Goal: Transaction & Acquisition: Purchase product/service

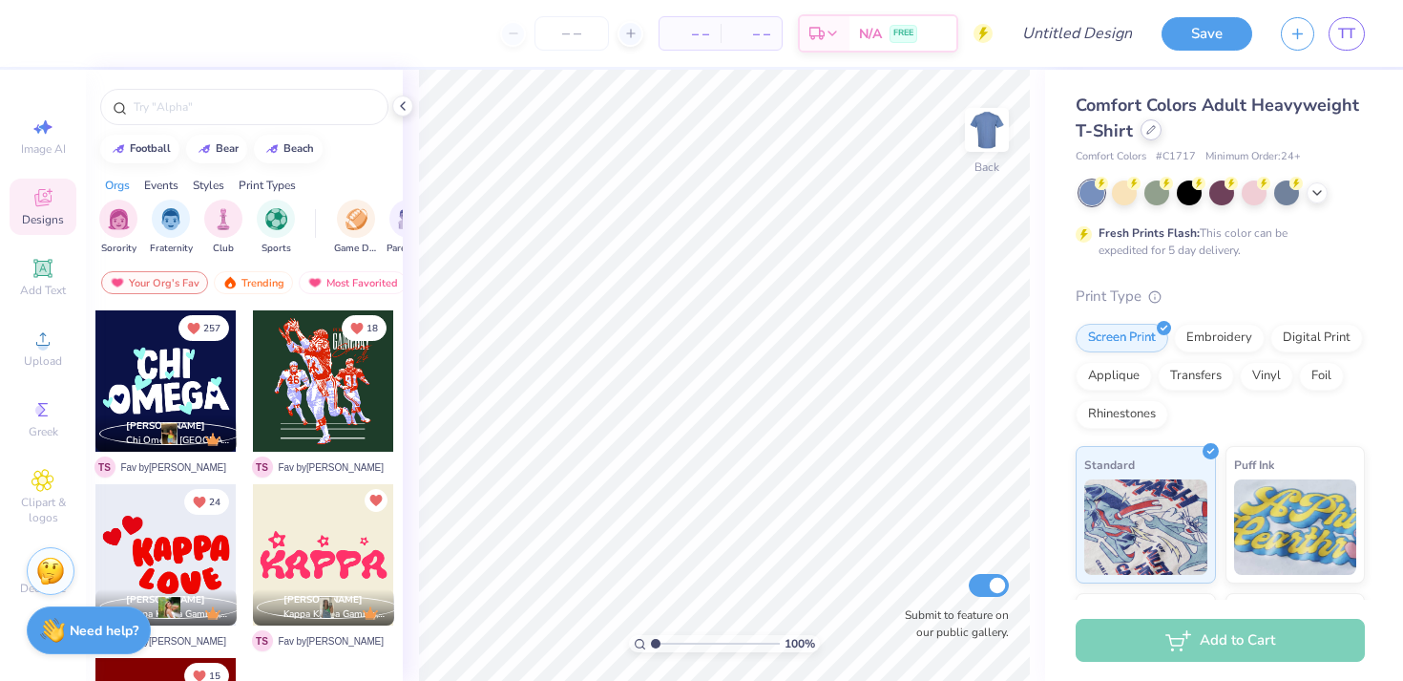
click at [1155, 136] on div at bounding box center [1151, 129] width 21 height 21
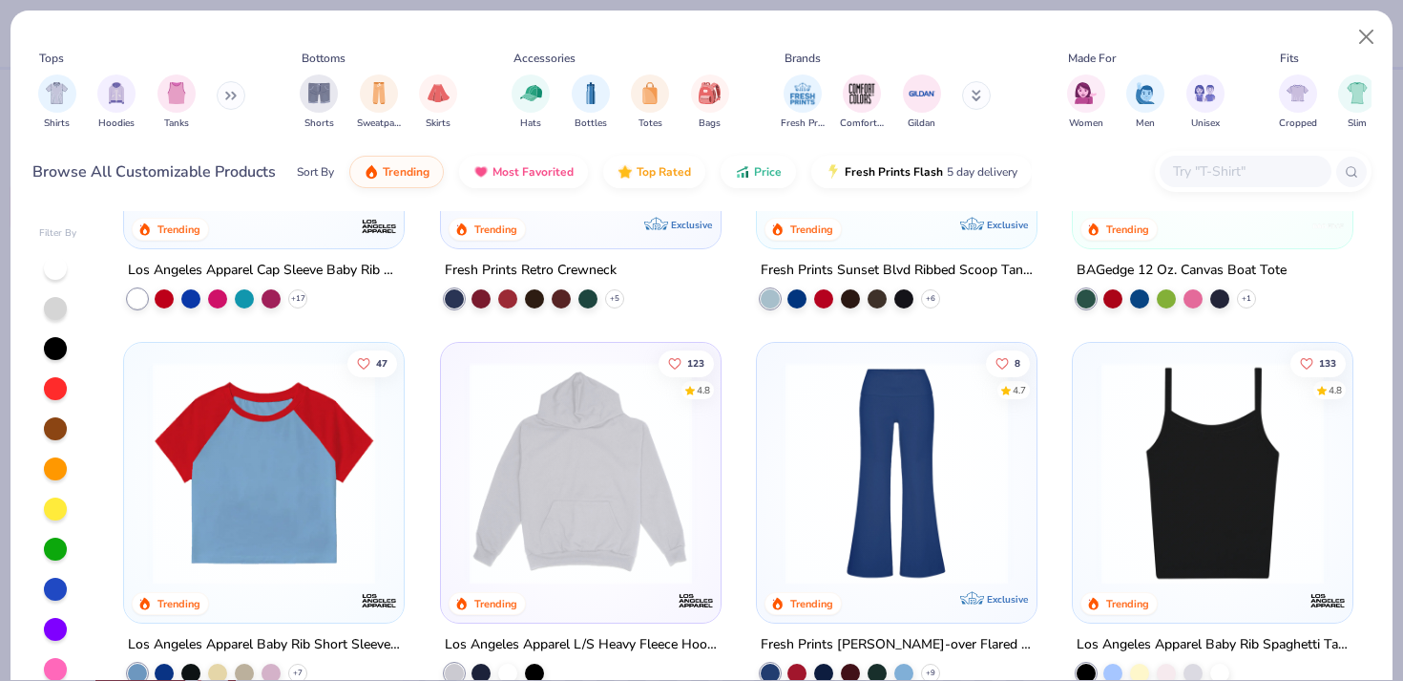
scroll to position [1750, 0]
click at [118, 102] on div "filter for Hoodies" at bounding box center [116, 92] width 38 height 38
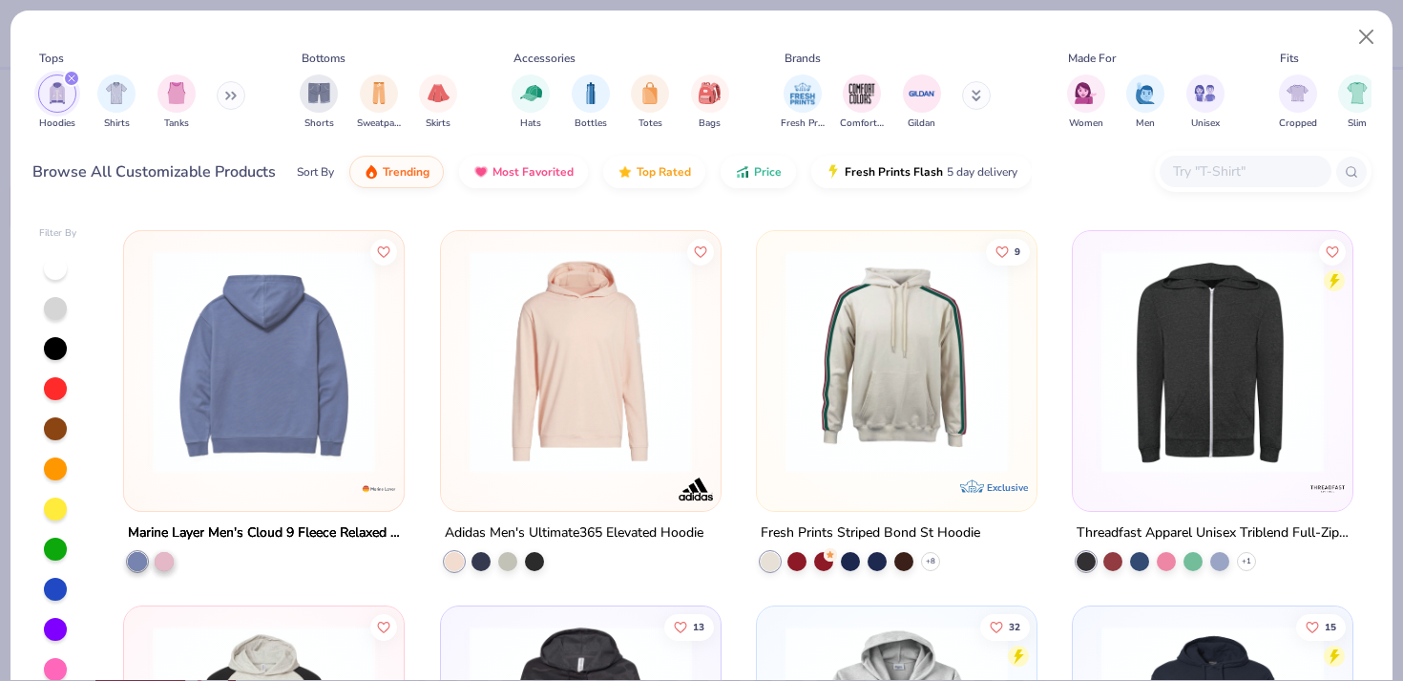
scroll to position [3545, 0]
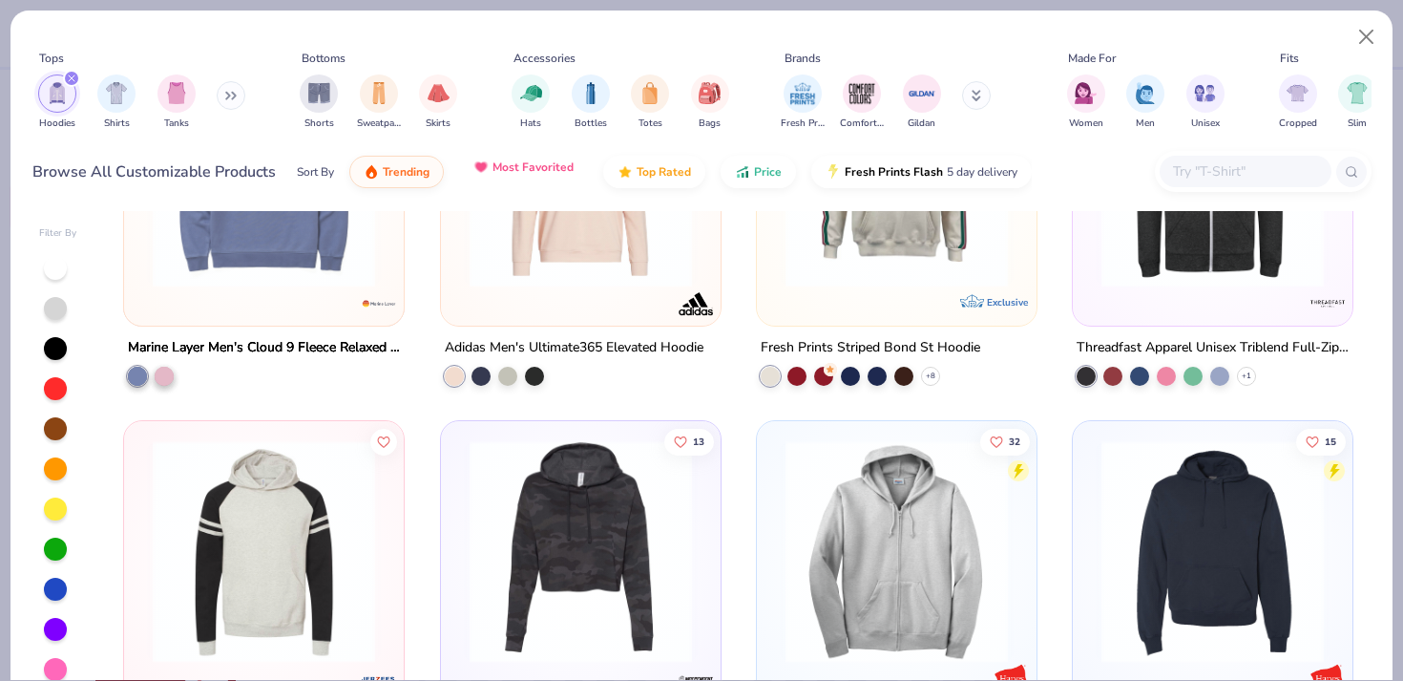
click at [515, 171] on span "Most Favorited" at bounding box center [533, 166] width 81 height 15
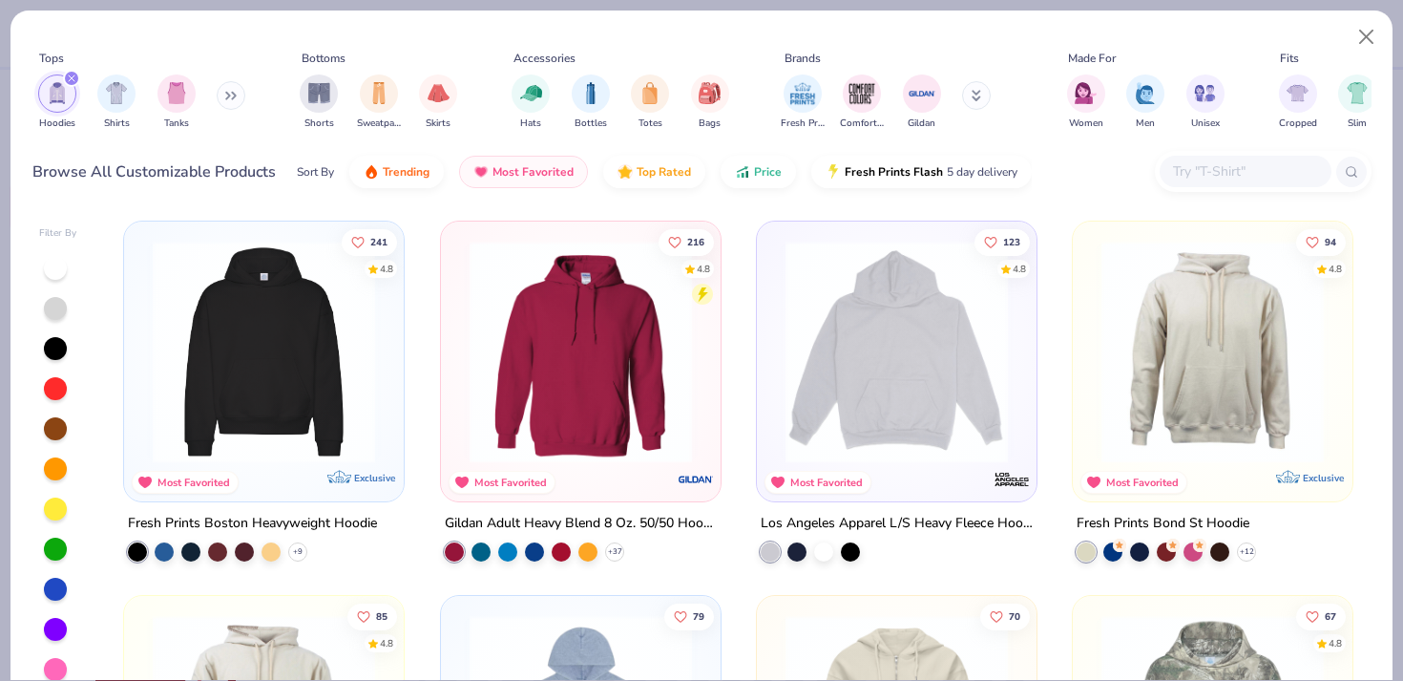
scroll to position [2, 0]
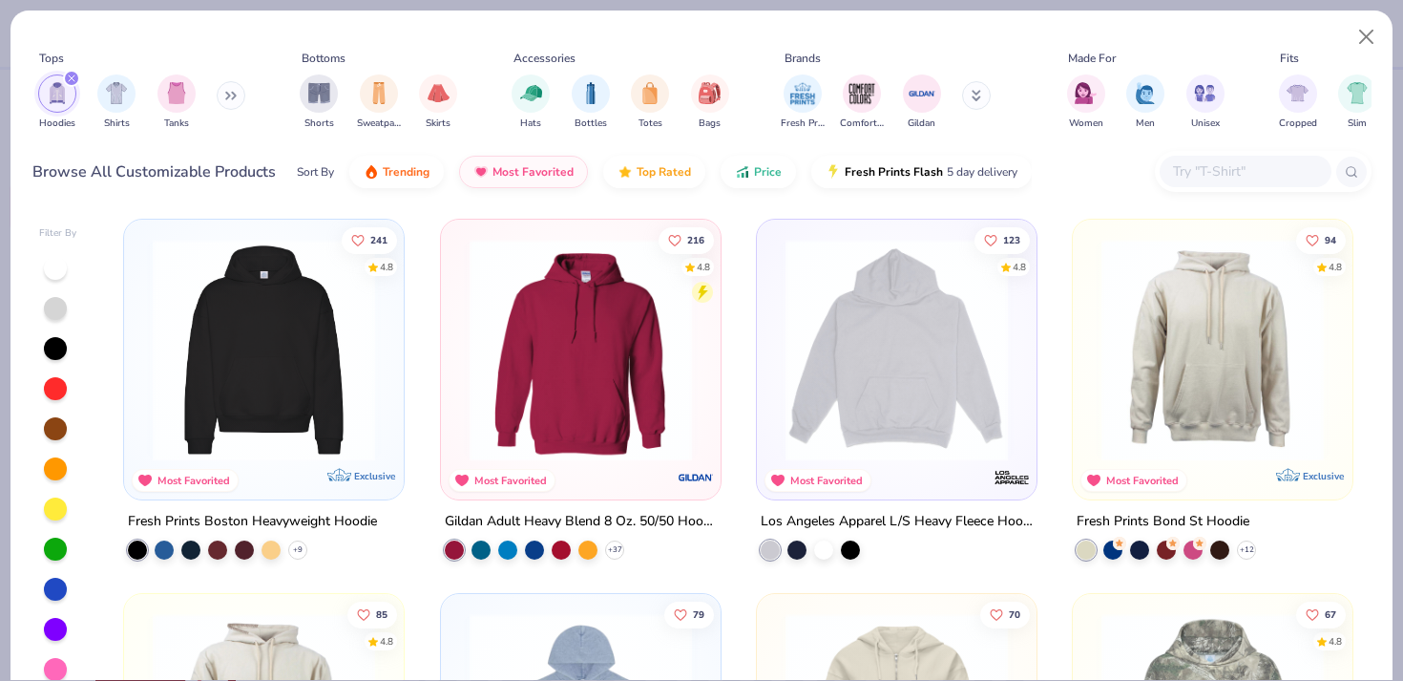
click at [247, 414] on img at bounding box center [263, 350] width 241 height 222
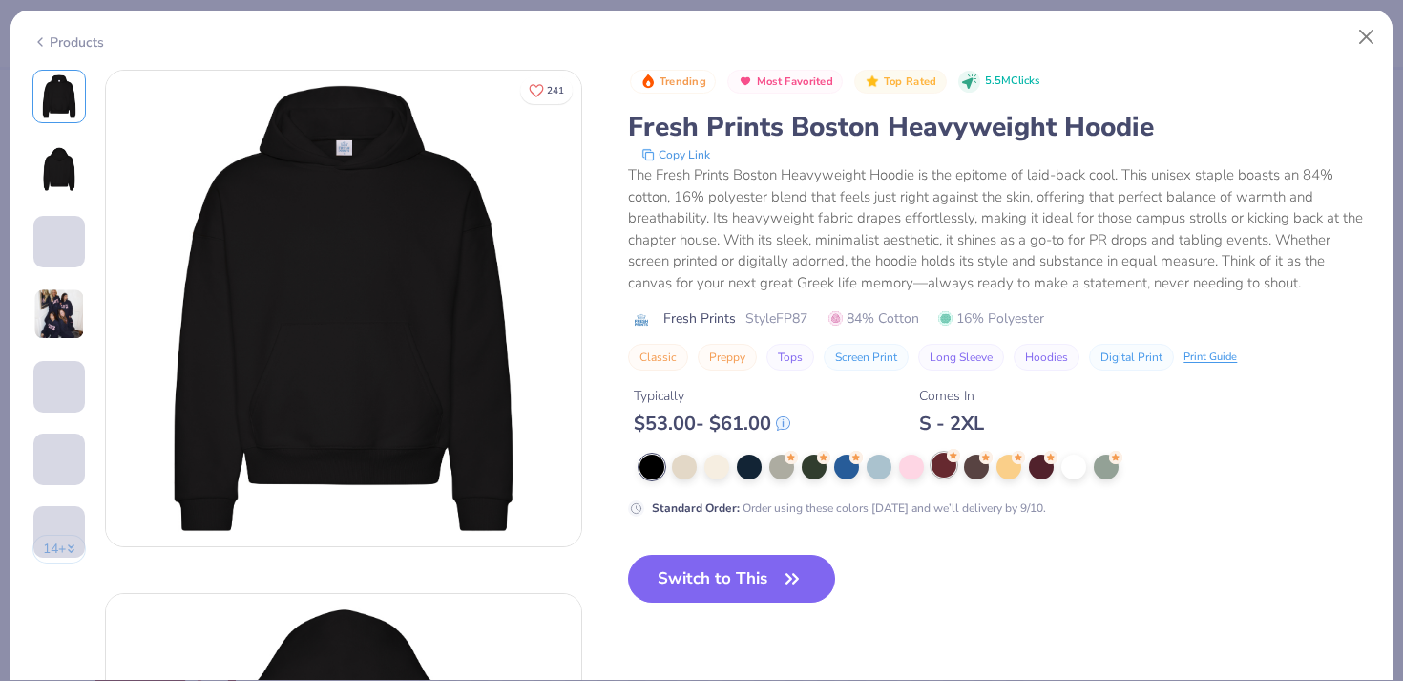
click at [952, 469] on div at bounding box center [944, 464] width 25 height 25
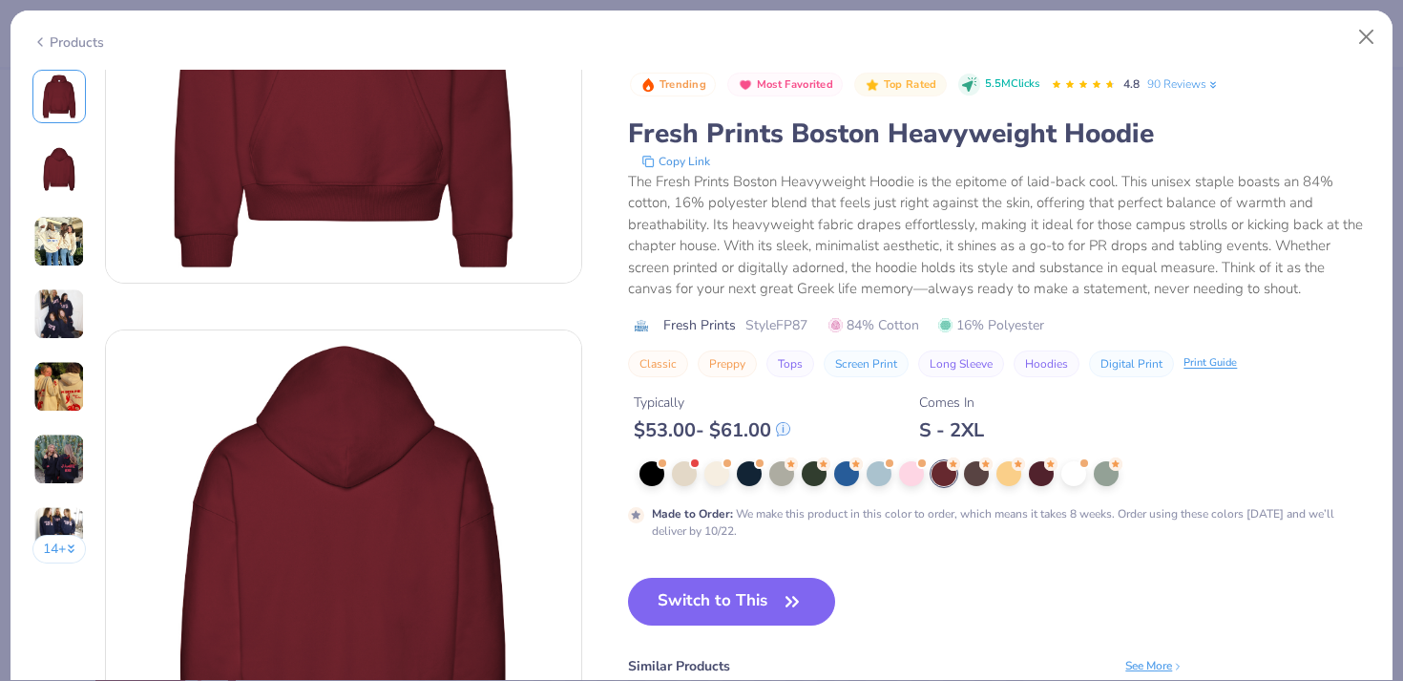
scroll to position [269, 0]
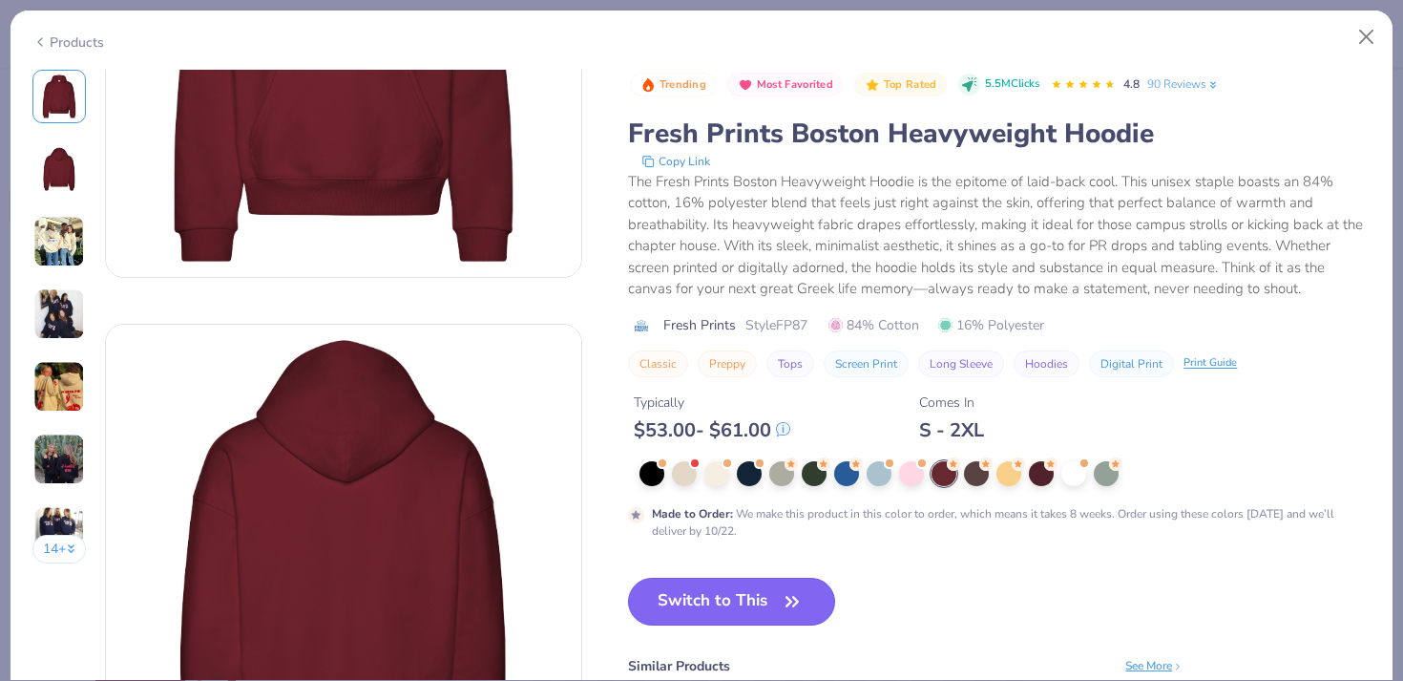
click at [775, 604] on button "Switch to This" at bounding box center [731, 601] width 207 height 48
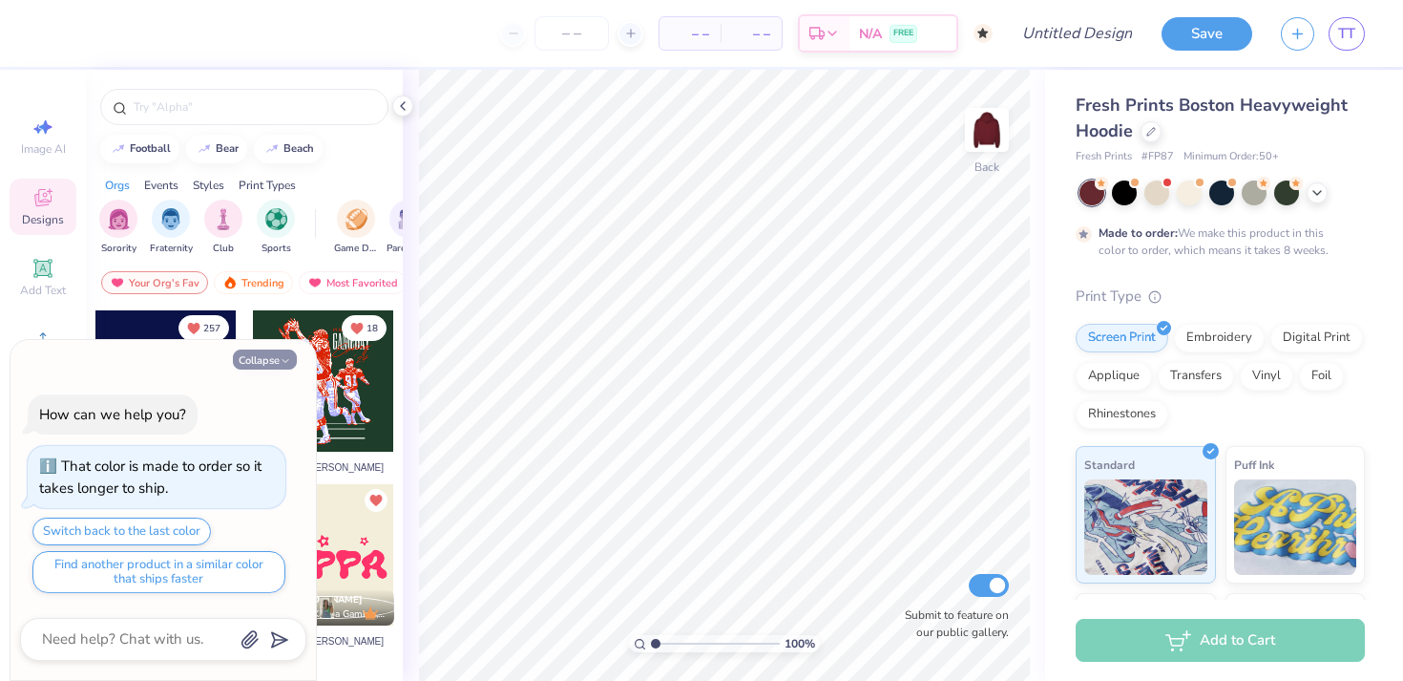
click at [287, 360] on polyline "button" at bounding box center [286, 360] width 6 height 3
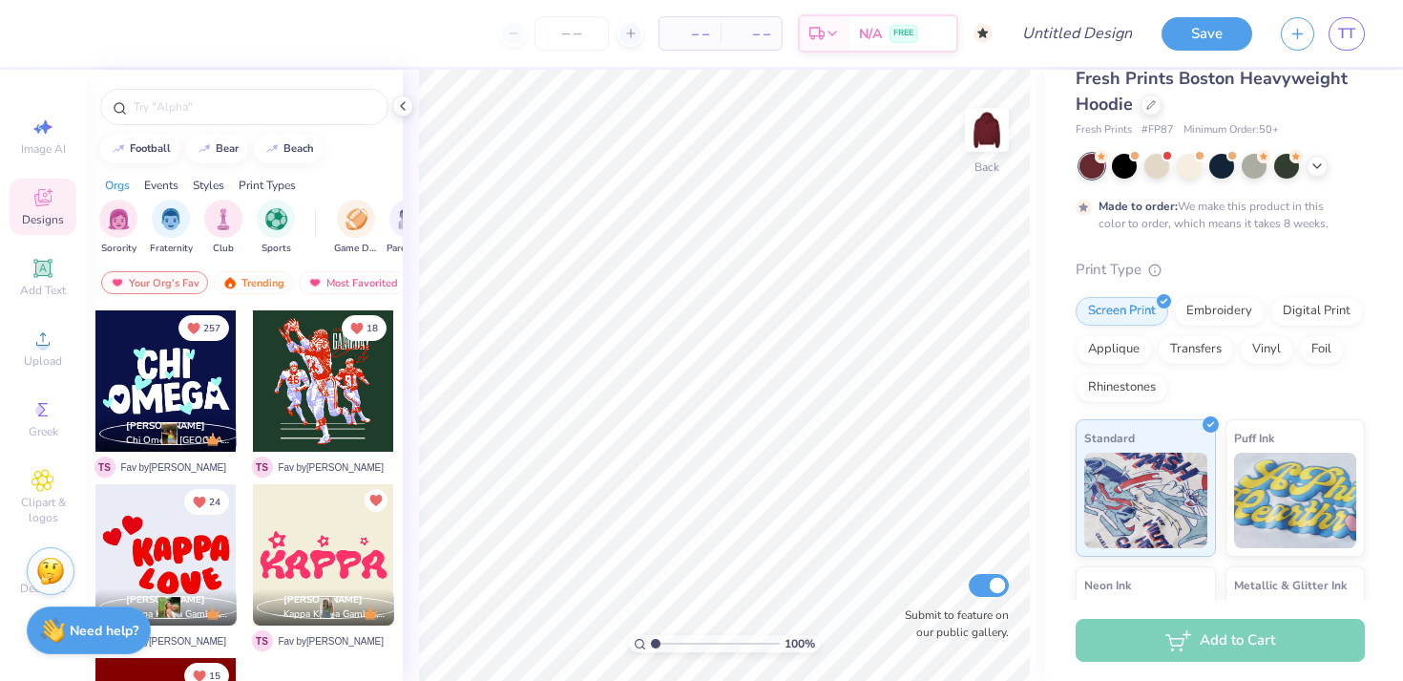
scroll to position [19, 0]
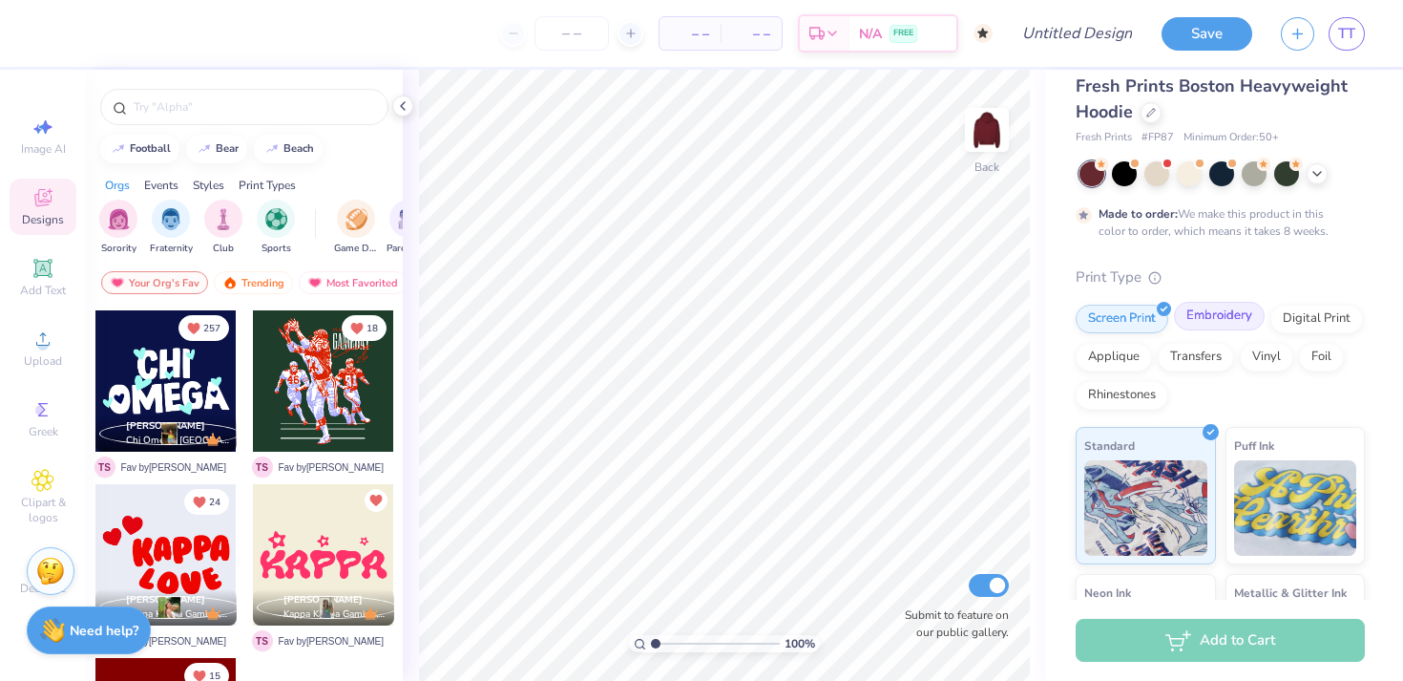
click at [1216, 320] on div "Embroidery" at bounding box center [1219, 316] width 91 height 29
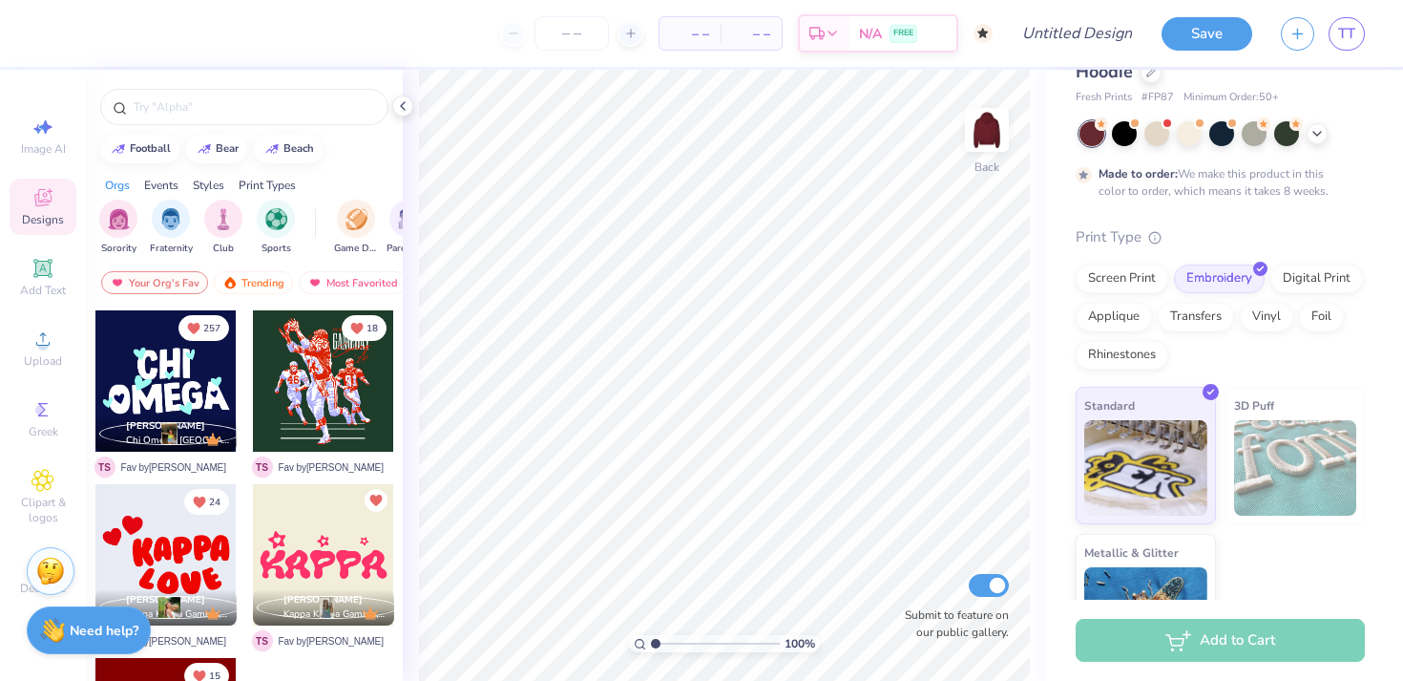
scroll to position [57, 0]
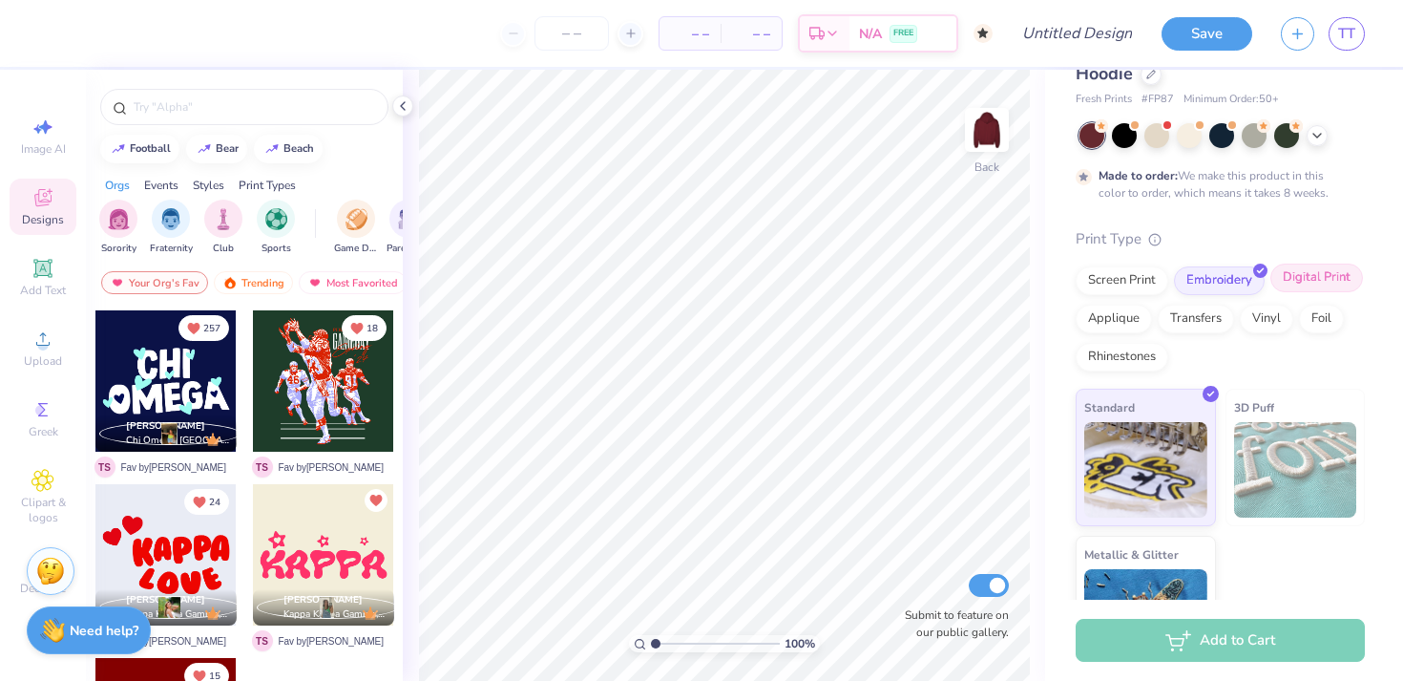
click at [1297, 285] on div "Digital Print" at bounding box center [1316, 277] width 93 height 29
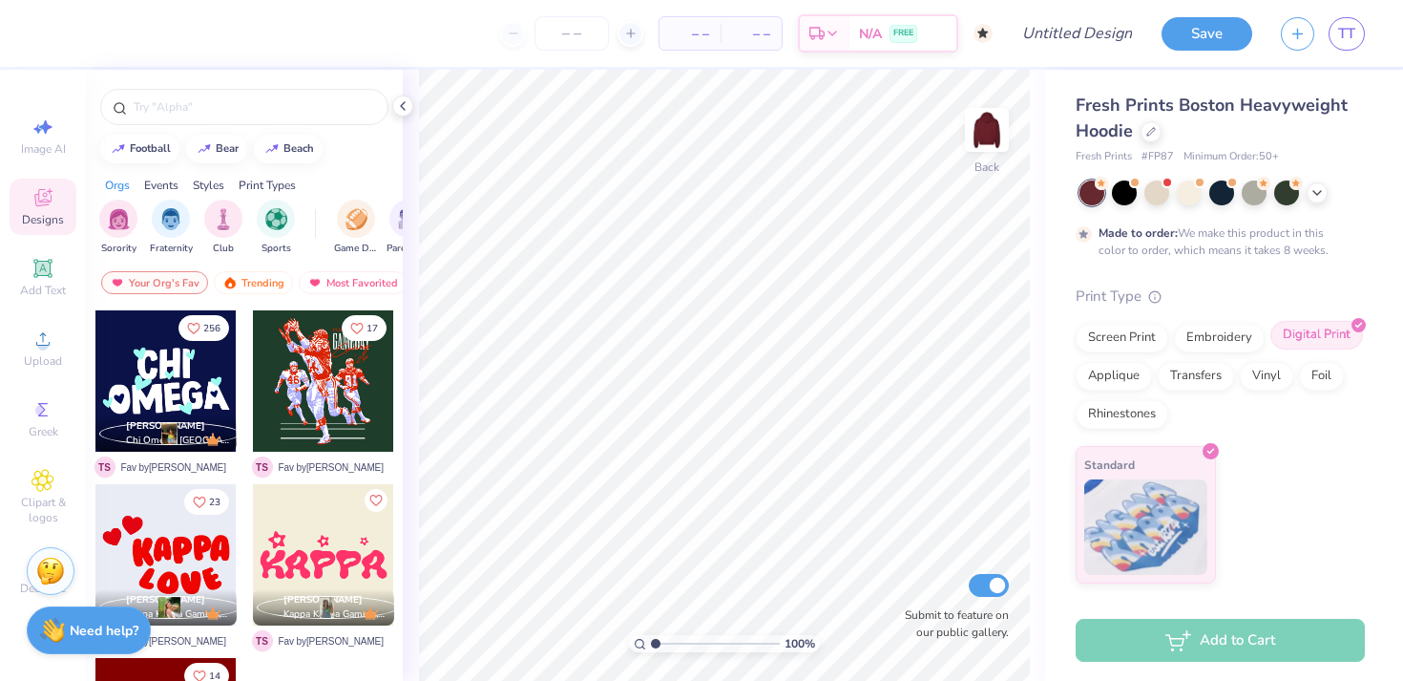
scroll to position [0, 0]
click at [1119, 380] on div "Applique" at bounding box center [1114, 373] width 76 height 29
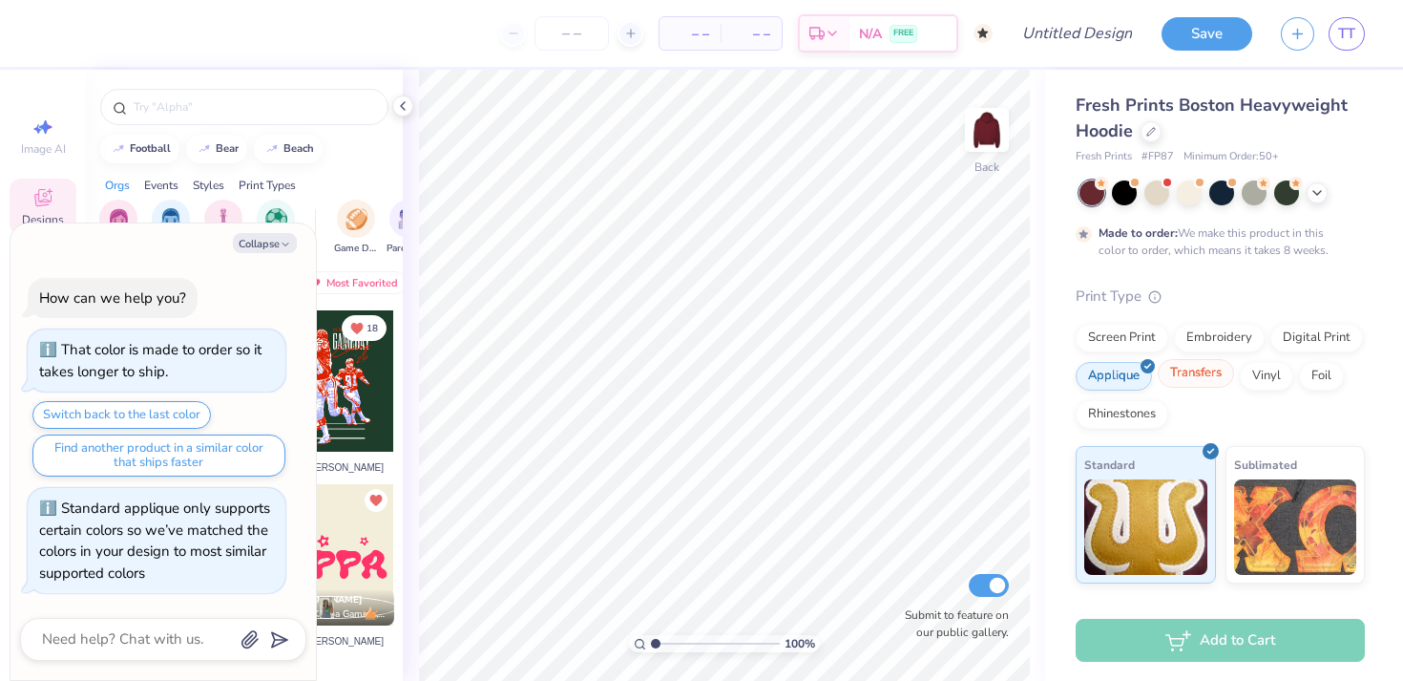
click at [1202, 376] on div "Transfers" at bounding box center [1196, 373] width 76 height 29
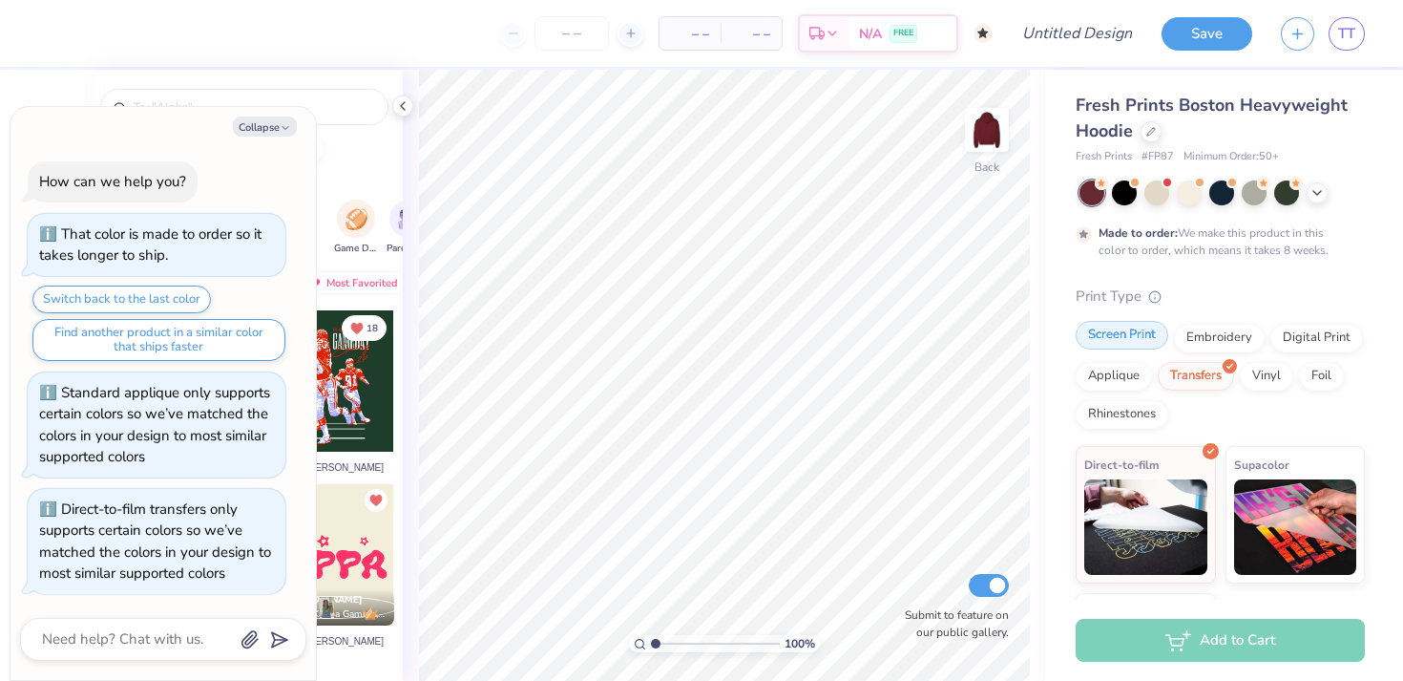
click at [1122, 337] on div "Screen Print" at bounding box center [1122, 335] width 93 height 29
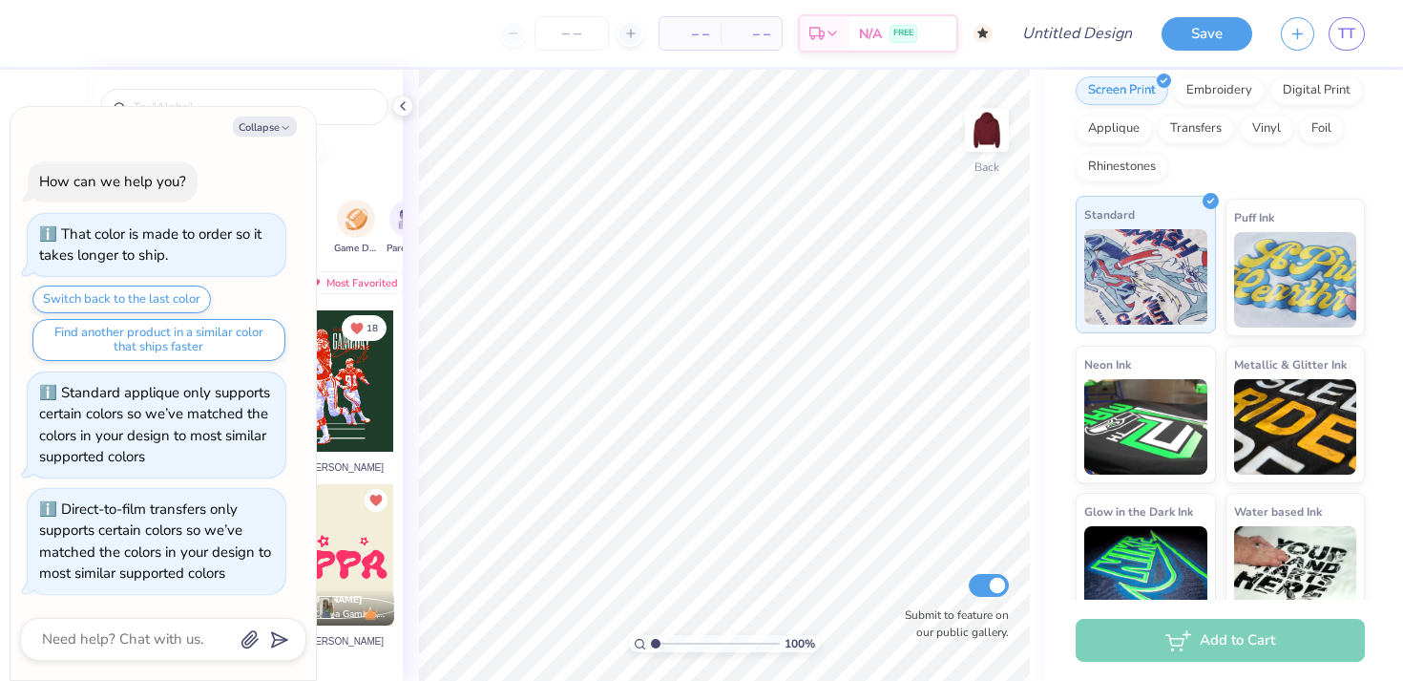
scroll to position [278, 0]
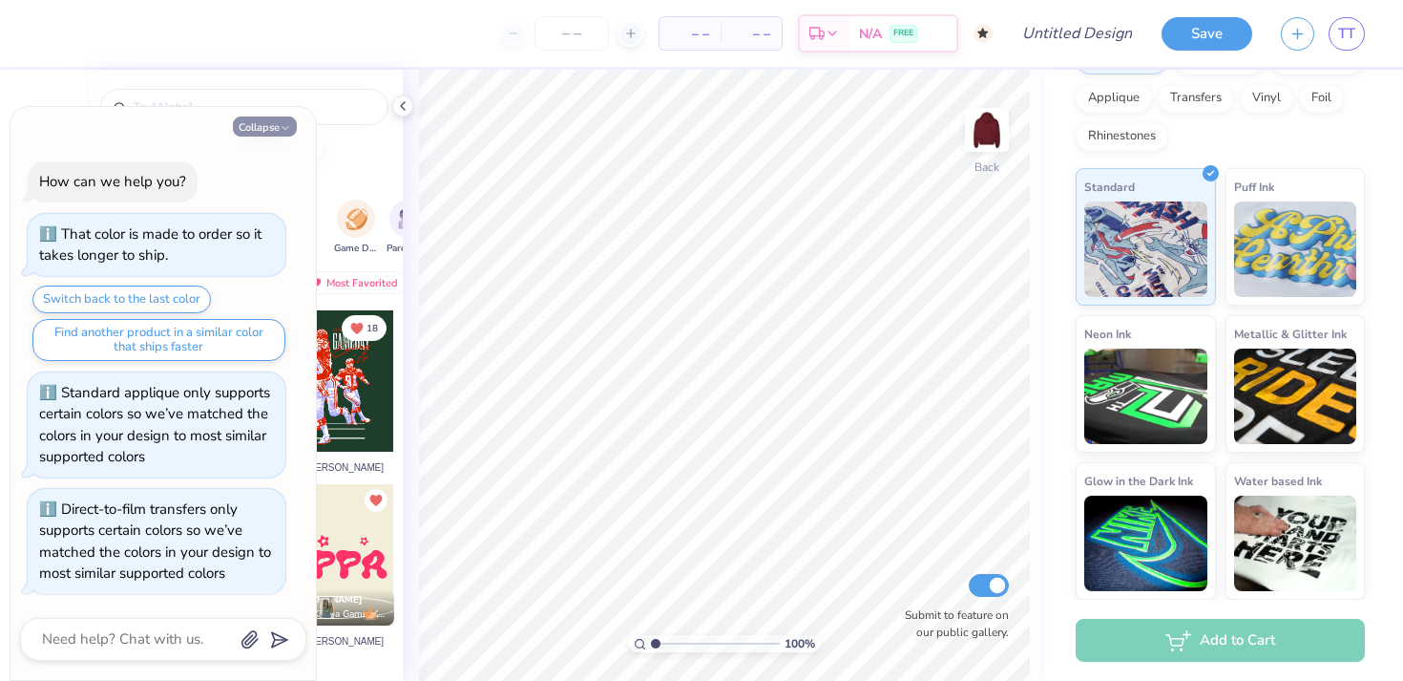
click at [283, 123] on icon "button" at bounding box center [285, 127] width 11 height 11
type textarea "x"
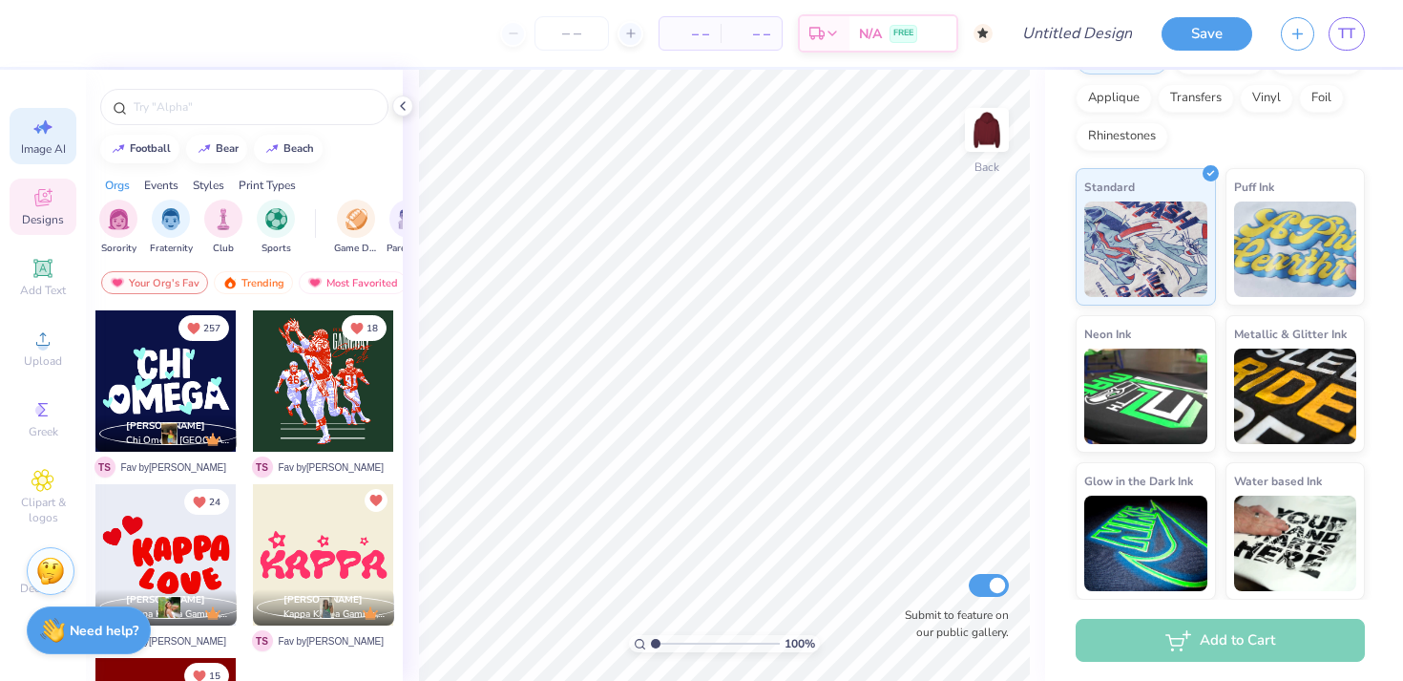
click at [27, 139] on div "Image AI" at bounding box center [43, 136] width 67 height 56
select select "4"
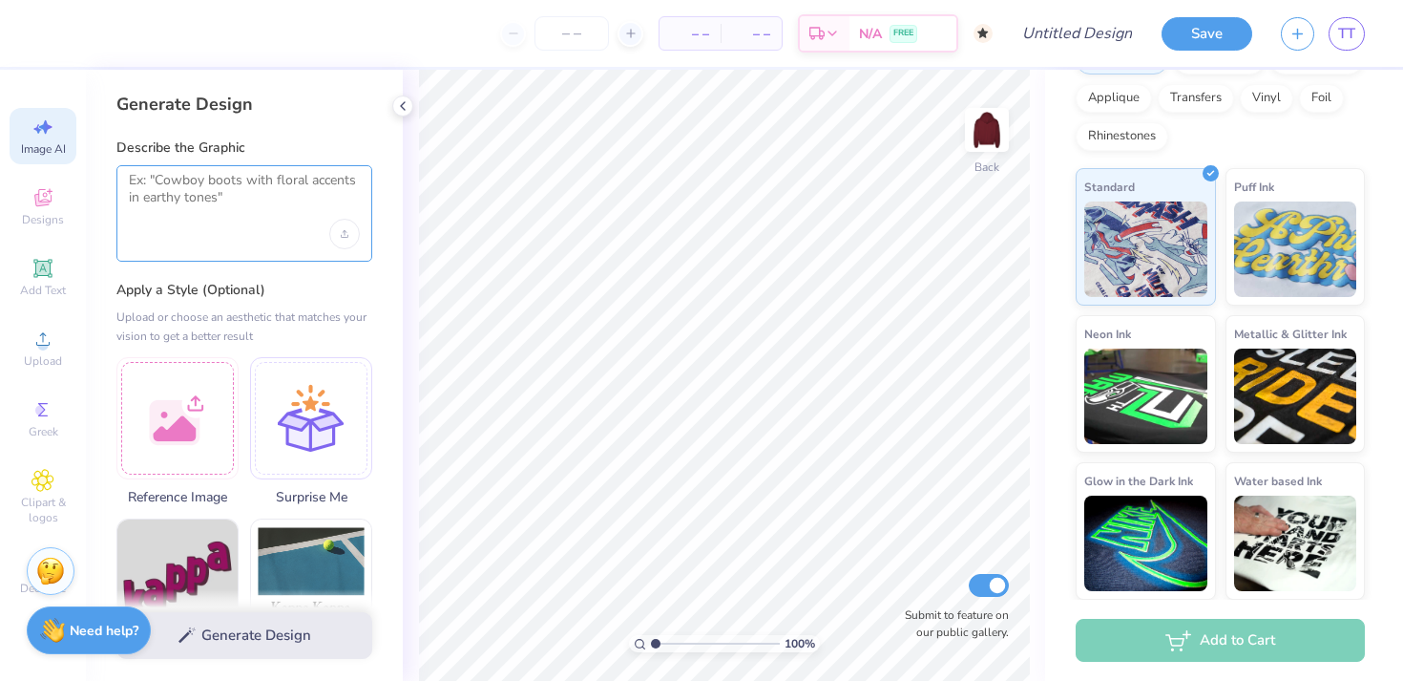
click at [207, 209] on textarea at bounding box center [244, 196] width 231 height 48
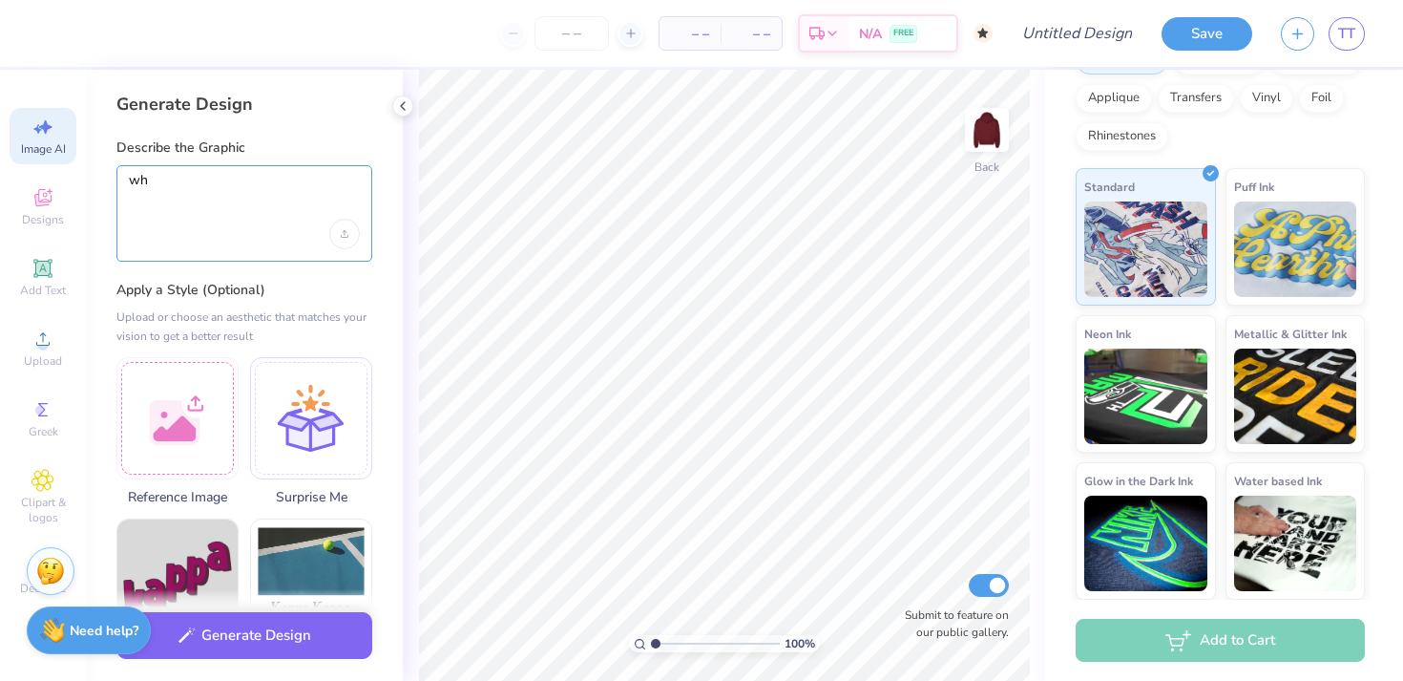
type textarea "w"
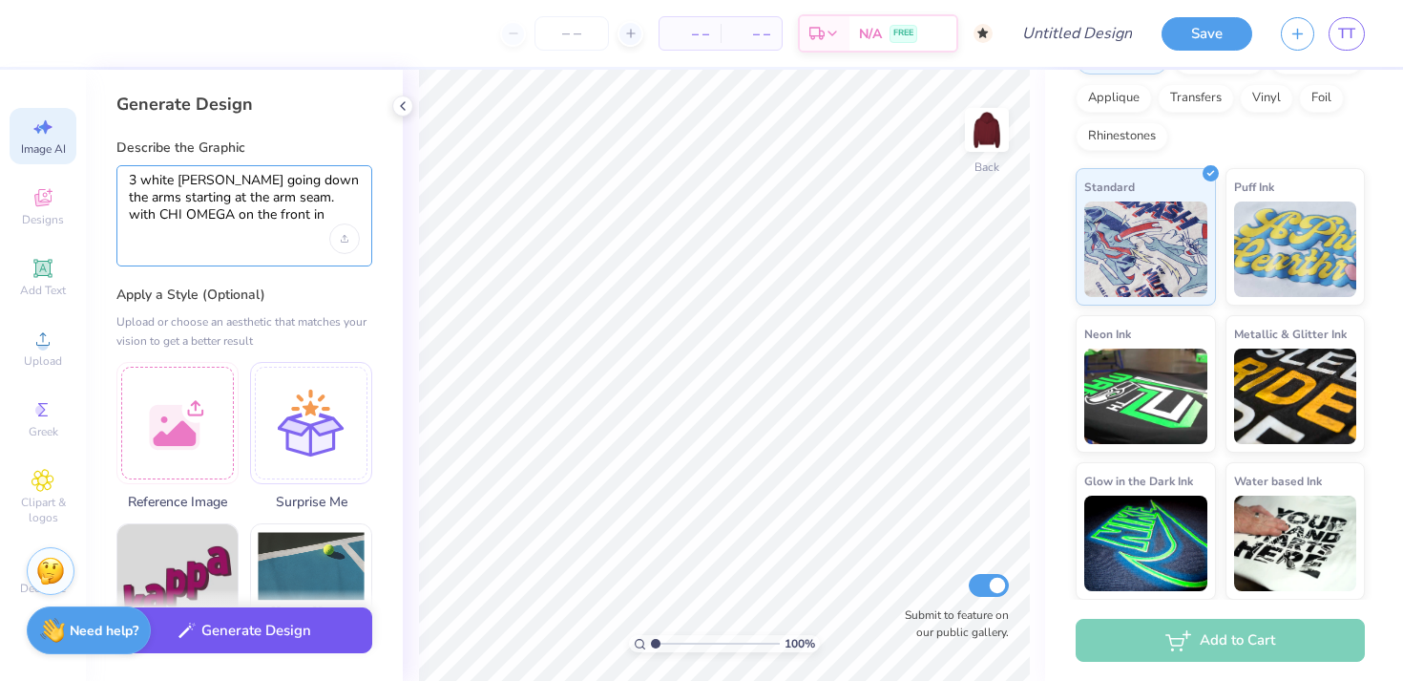
type textarea "3 white stipes going down the arms starting at the arm seam. with CHI OMEGA on …"
click at [286, 637] on button "Generate Design" at bounding box center [244, 630] width 256 height 47
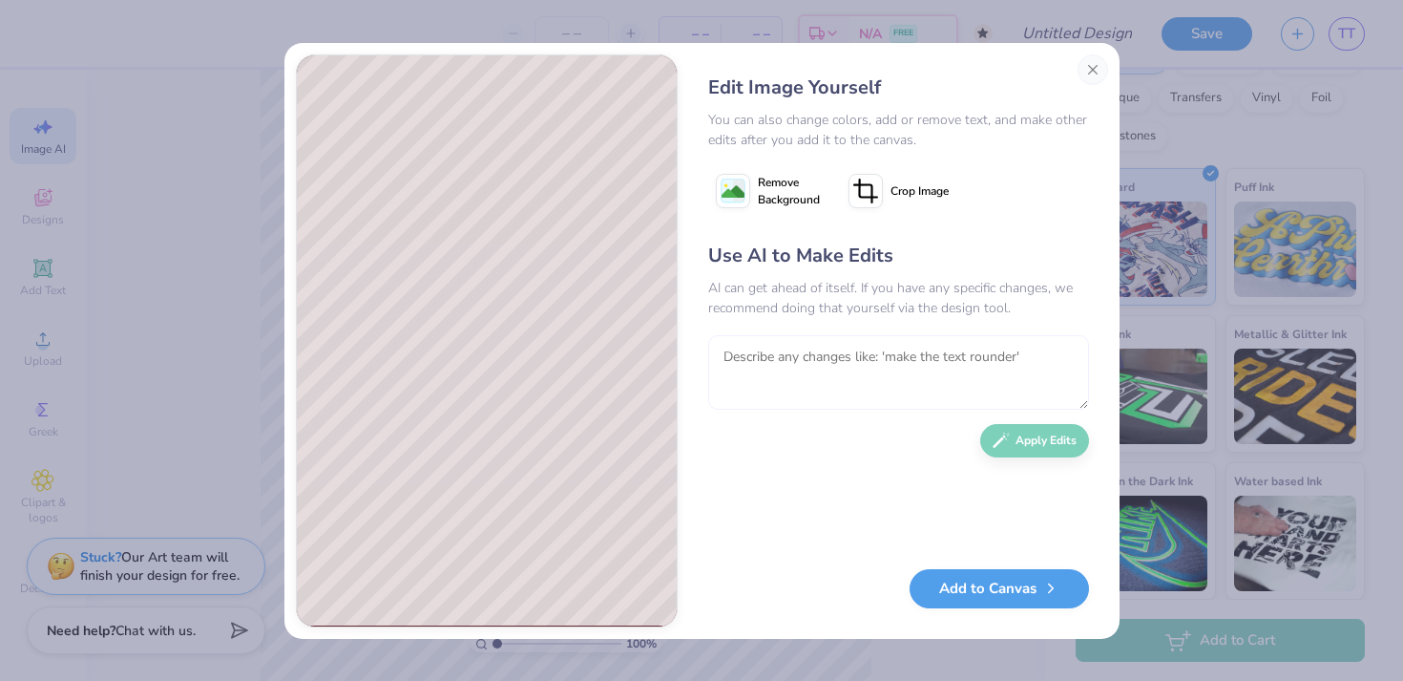
click at [962, 356] on textarea at bounding box center [898, 372] width 381 height 74
type textarea "get rid of the yellow, and put the chi omega in omega in one line"
click at [1034, 436] on button "Apply Edits" at bounding box center [1034, 435] width 109 height 33
click at [989, 581] on button "Add to Canvas" at bounding box center [999, 583] width 179 height 39
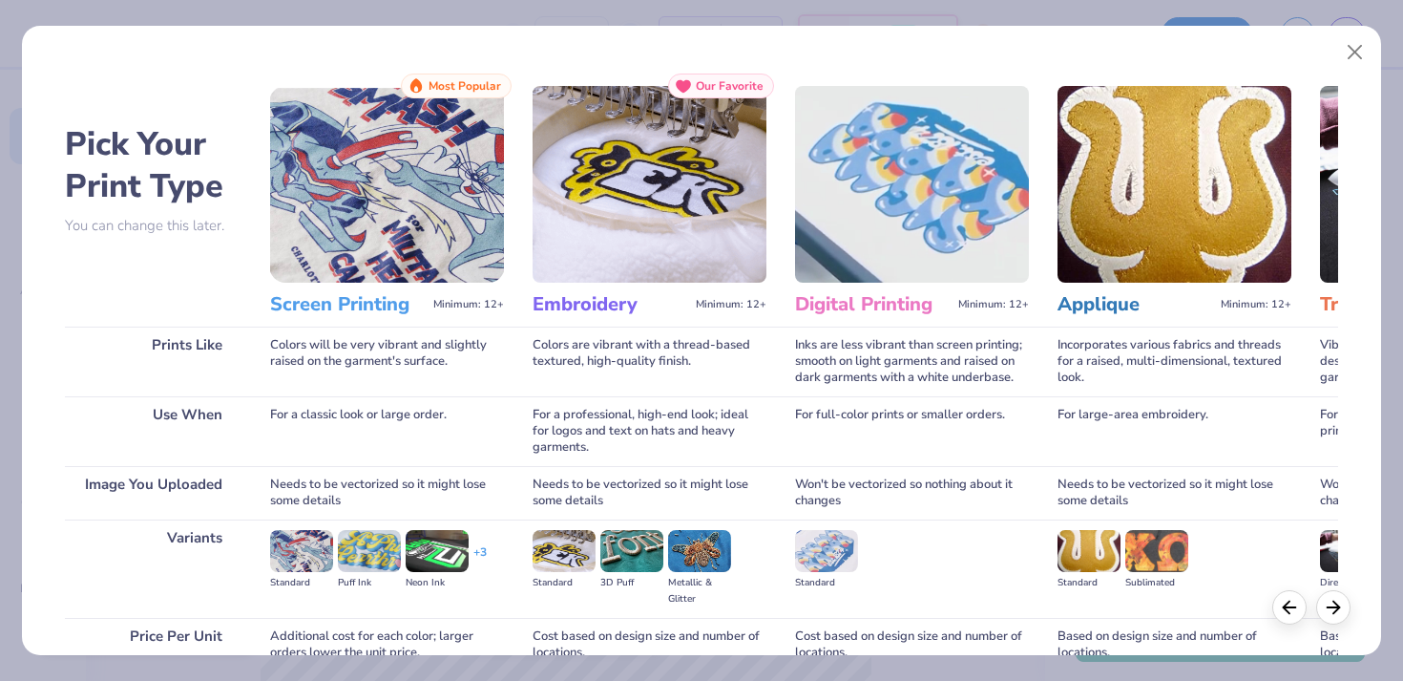
click at [389, 205] on img at bounding box center [387, 184] width 234 height 197
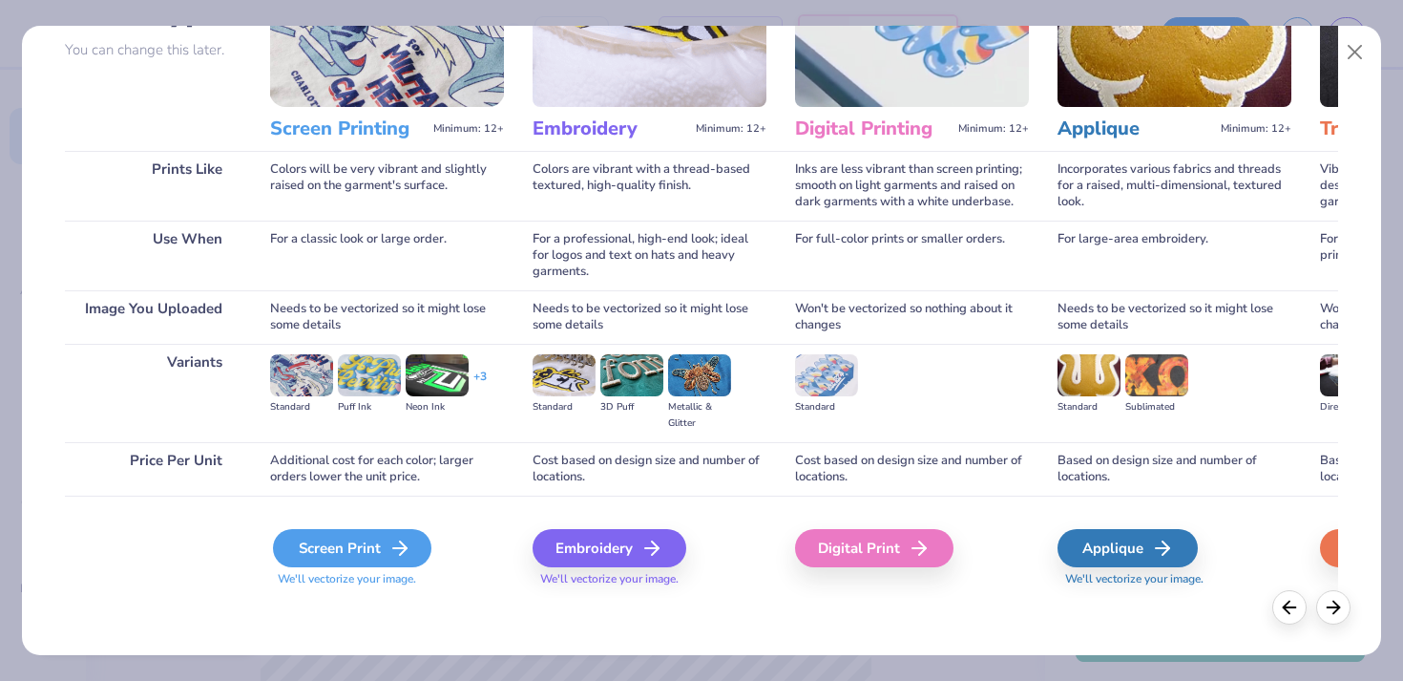
click at [339, 542] on div "Screen Print" at bounding box center [352, 548] width 158 height 38
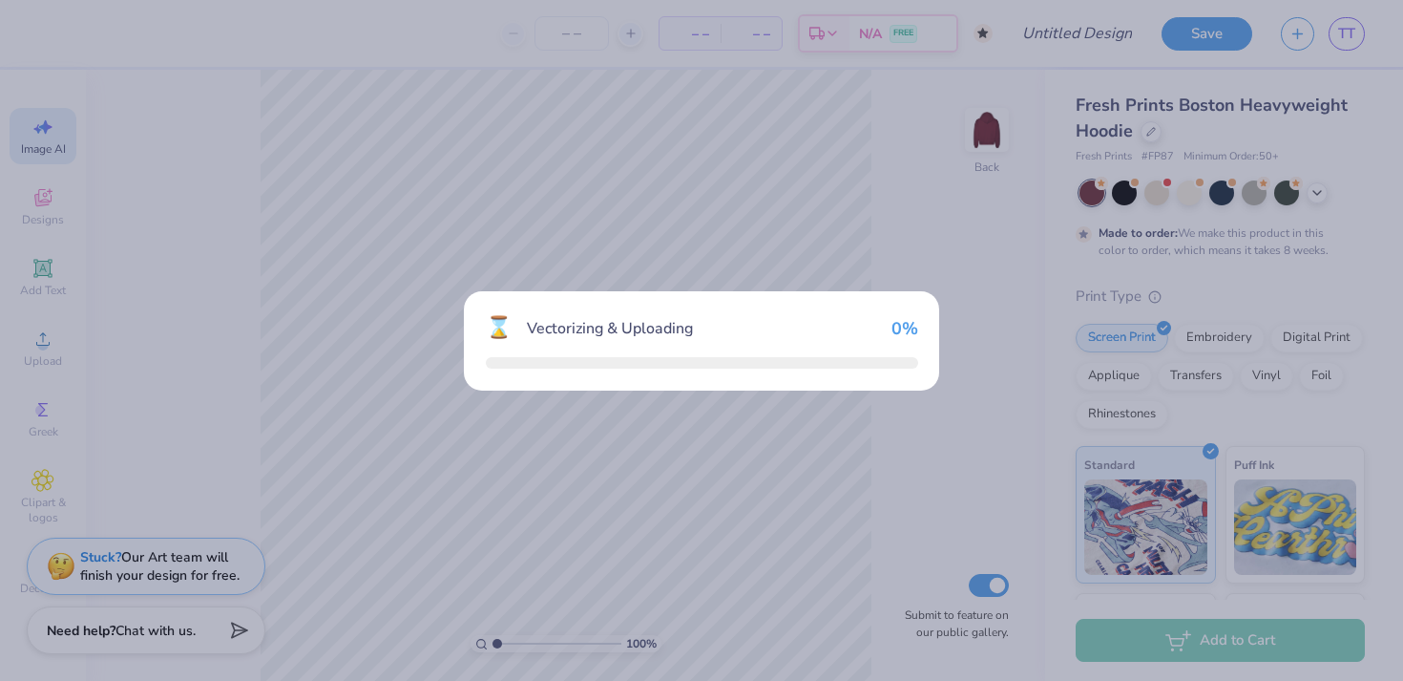
select select "4"
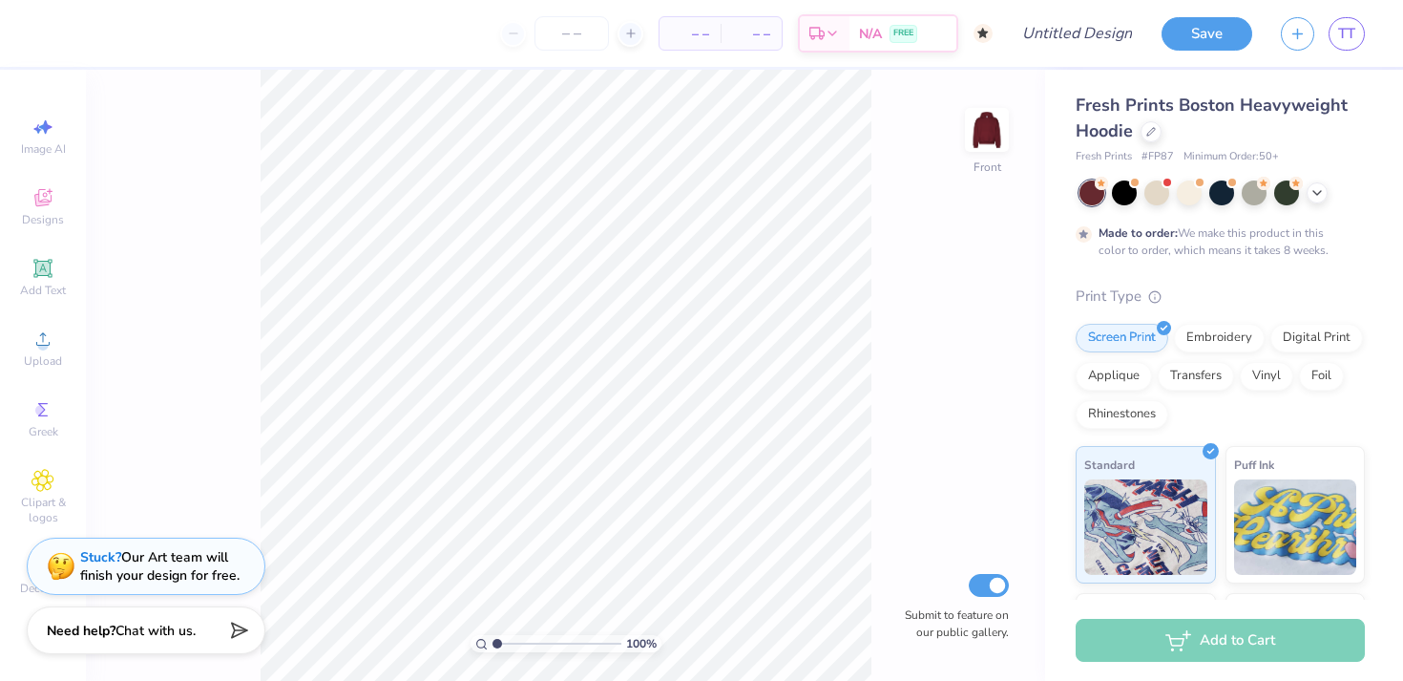
scroll to position [278, 0]
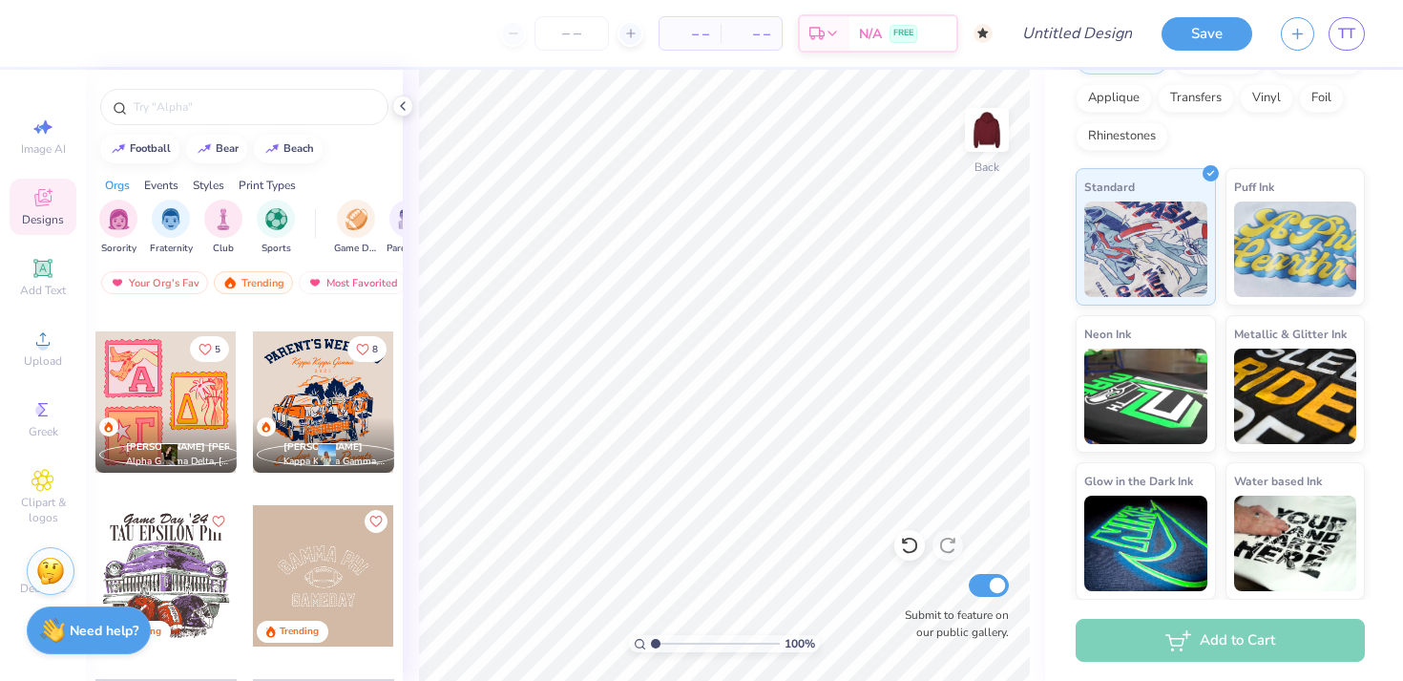
scroll to position [2065, 0]
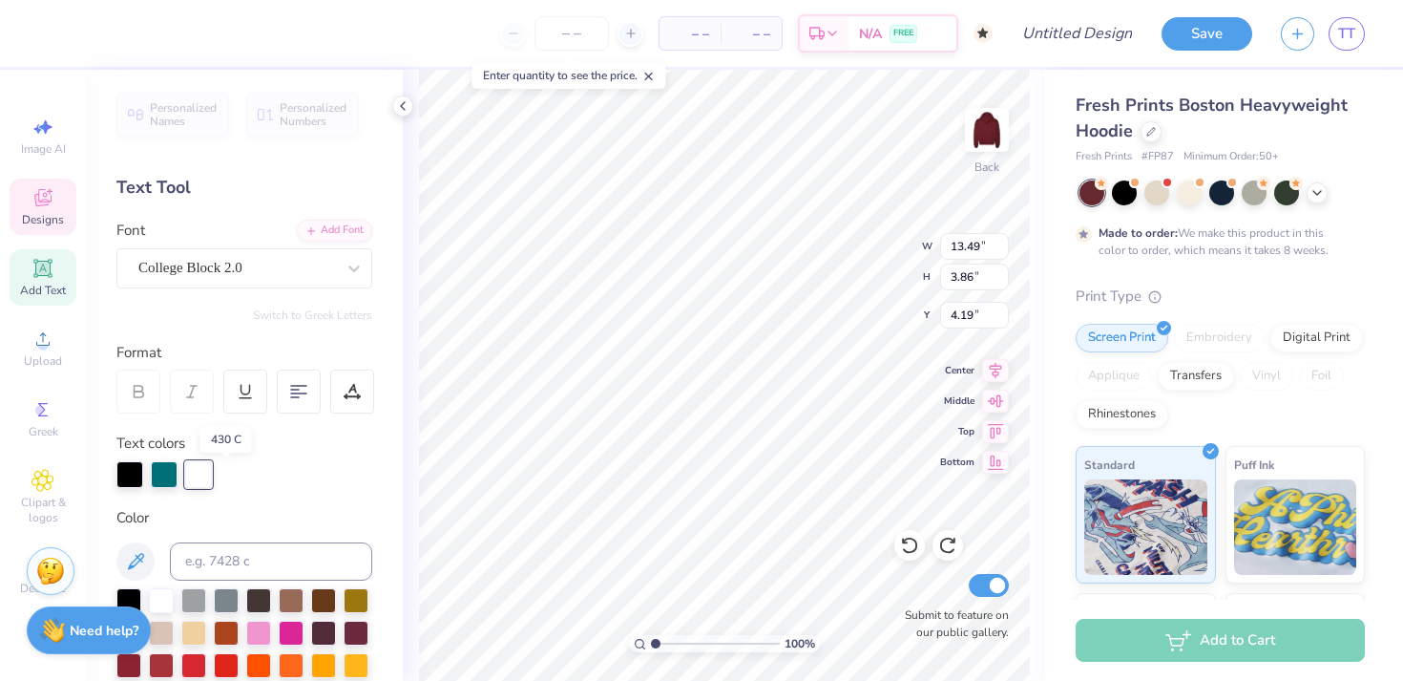
click at [222, 588] on div at bounding box center [226, 600] width 25 height 25
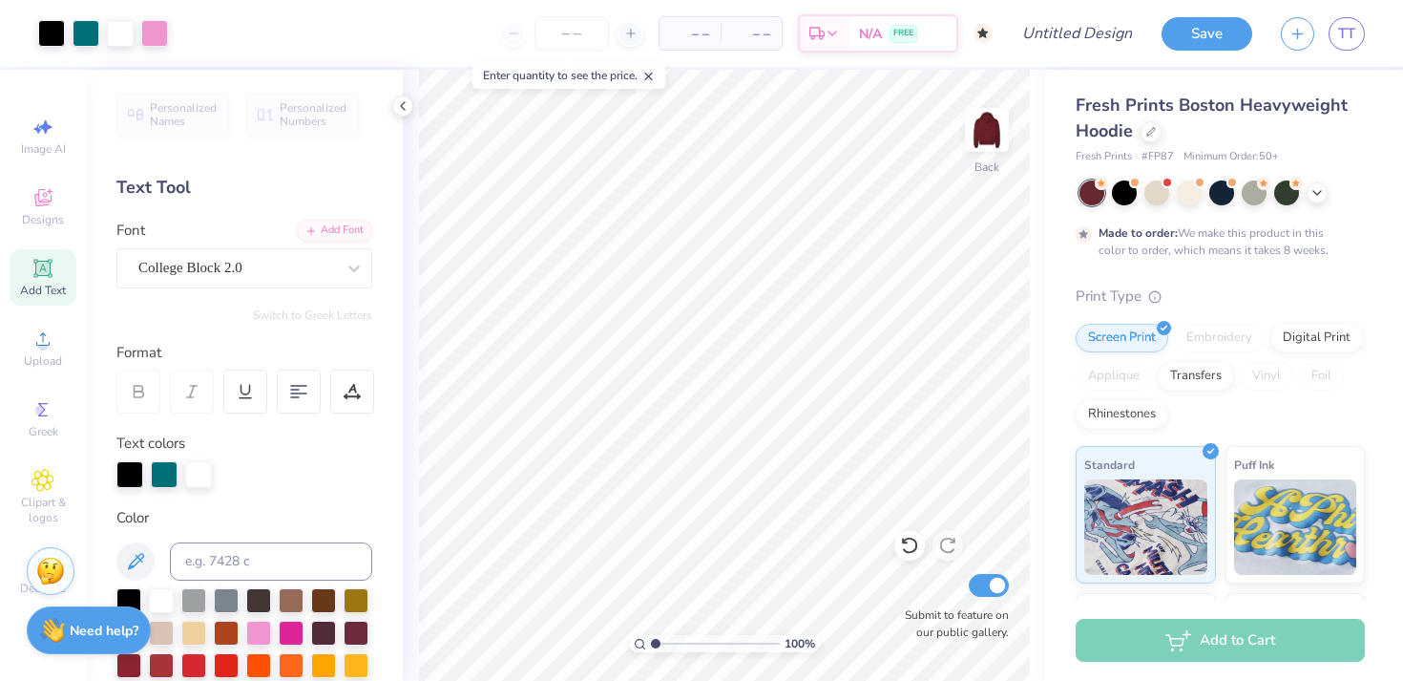
scroll to position [278, 0]
